Goal: Information Seeking & Learning: Learn about a topic

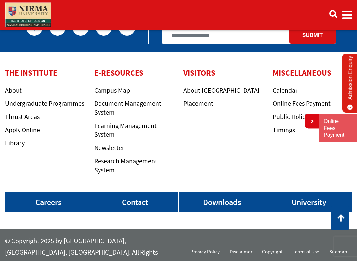
scroll to position [1502, 0]
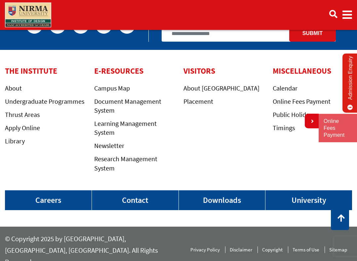
click at [18, 146] on link "Library" at bounding box center [15, 141] width 20 height 8
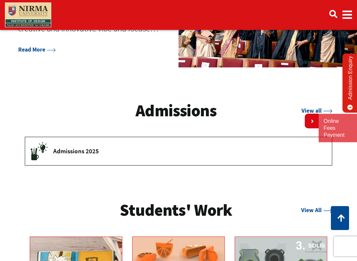
scroll to position [701, 0]
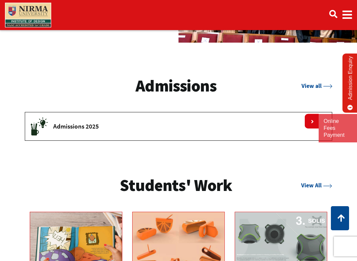
click at [213, 113] on button "Admissions 2025" at bounding box center [178, 126] width 307 height 28
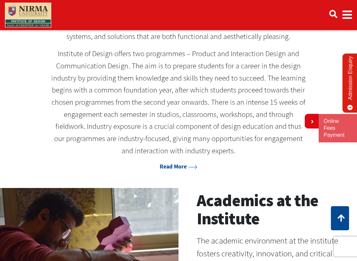
scroll to position [247, 0]
click at [177, 163] on link "Read More" at bounding box center [179, 166] width 38 height 7
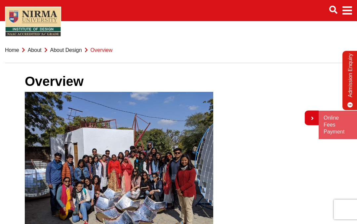
click at [351, 2] on span "Main navigation" at bounding box center [348, 10] width 10 height 19
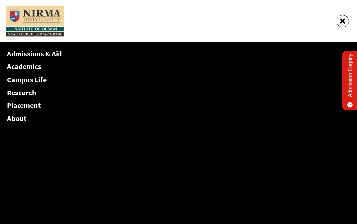
click at [348, 10] on div "Main navigation" at bounding box center [178, 21] width 347 height 32
click at [28, 65] on link "Academics" at bounding box center [24, 66] width 34 height 9
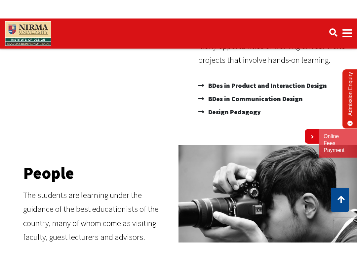
scroll to position [167, 0]
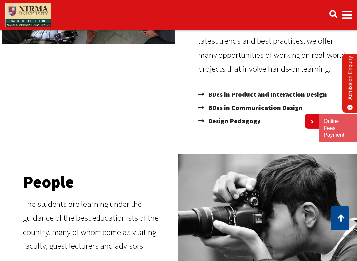
click at [284, 94] on span "BDes in Product and Interaction Design" at bounding box center [267, 94] width 120 height 13
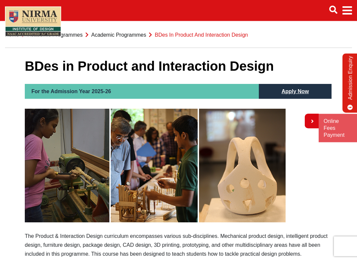
scroll to position [16, 0]
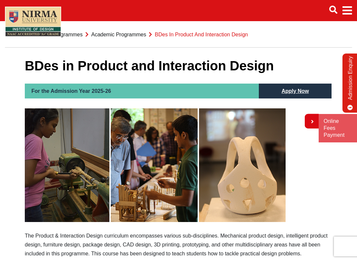
click at [347, 3] on span "Main navigation" at bounding box center [348, 10] width 10 height 19
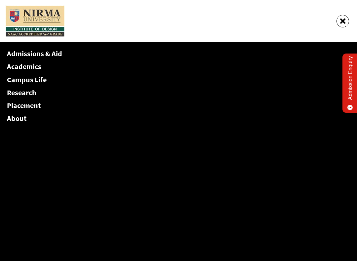
click at [346, 12] on div "Main navigation" at bounding box center [178, 21] width 347 height 32
click at [27, 64] on link "Academics" at bounding box center [24, 66] width 34 height 9
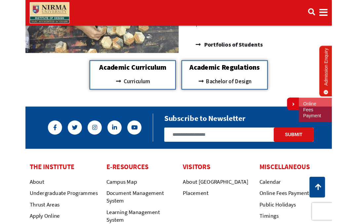
scroll to position [561, 0]
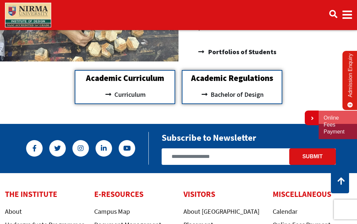
click at [144, 83] on div "Academic Curriculum Curriculum" at bounding box center [125, 87] width 101 height 34
click at [155, 79] on h2 "Academic Curriculum" at bounding box center [125, 78] width 93 height 8
click at [140, 95] on span "Curriculum" at bounding box center [129, 94] width 33 height 11
click at [122, 96] on span "Curriculum" at bounding box center [129, 94] width 33 height 11
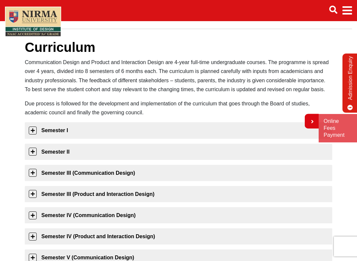
scroll to position [35, 0]
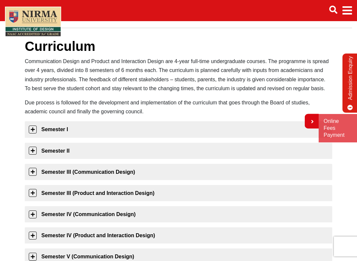
click at [247, 128] on link "Semester I" at bounding box center [179, 129] width 308 height 16
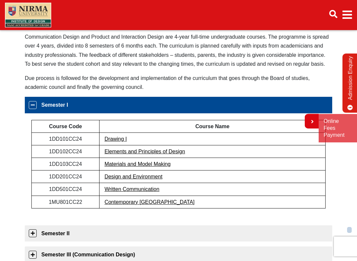
scroll to position [63, 0]
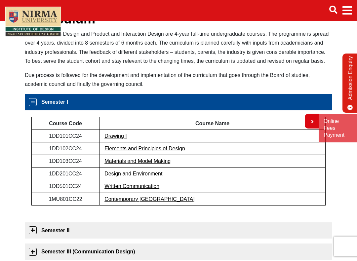
click at [144, 185] on link "Written Communication" at bounding box center [132, 187] width 55 height 6
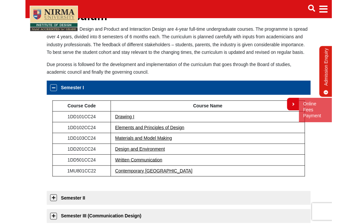
scroll to position [81, 0]
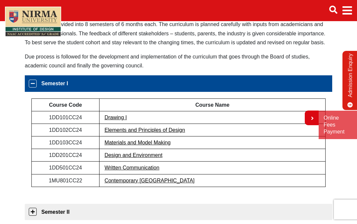
click at [126, 182] on link "Contemporary [GEOGRAPHIC_DATA]" at bounding box center [150, 181] width 90 height 6
